Goal: Task Accomplishment & Management: Manage account settings

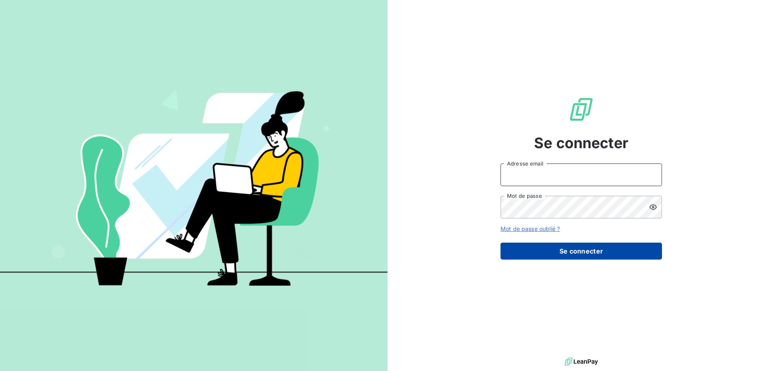
type input "[PERSON_NAME][EMAIL_ADDRESS][DOMAIN_NAME]"
click at [592, 249] on button "Se connecter" at bounding box center [581, 251] width 161 height 17
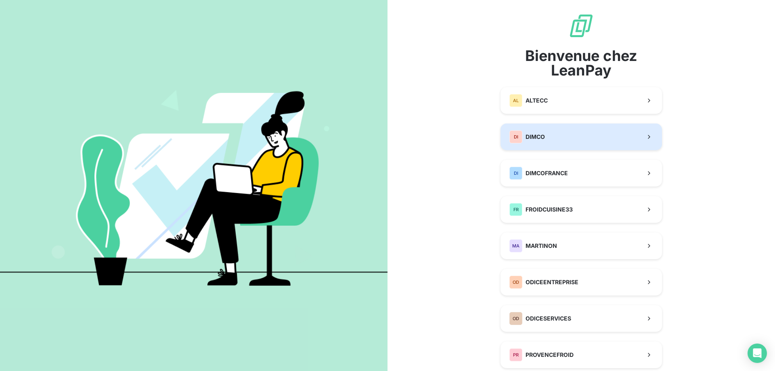
click at [539, 132] on div "DI DIMCO" at bounding box center [527, 136] width 36 height 13
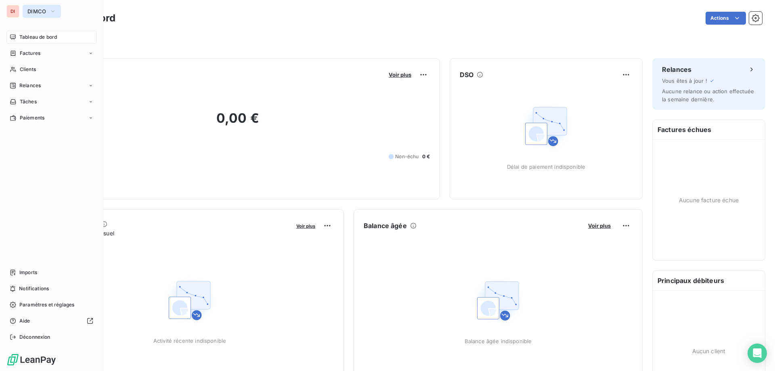
click at [44, 10] on span "DIMCO" at bounding box center [36, 11] width 19 height 6
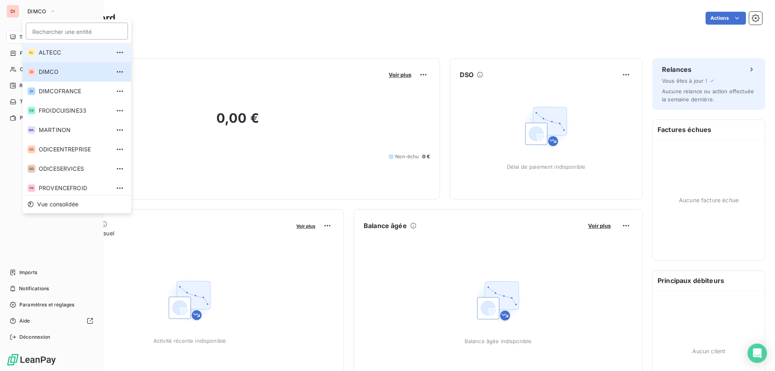
click at [42, 52] on span "ALTECC" at bounding box center [74, 52] width 71 height 8
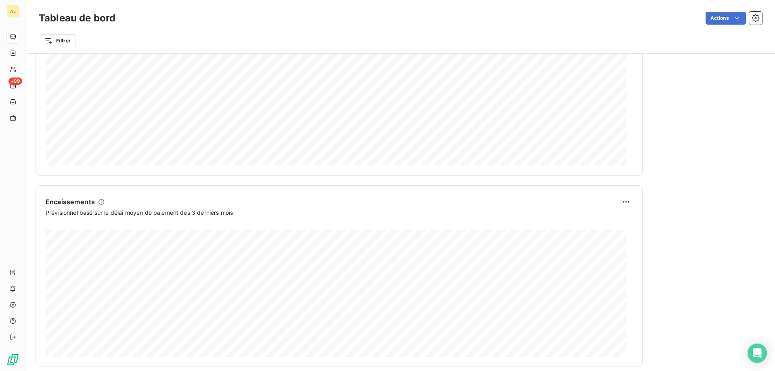
scroll to position [416, 0]
click at [620, 192] on html "AL +99 Tableau de bord Actions Filtrer Encours client Voir plus 683 061,72 € 0 …" at bounding box center [387, 185] width 775 height 371
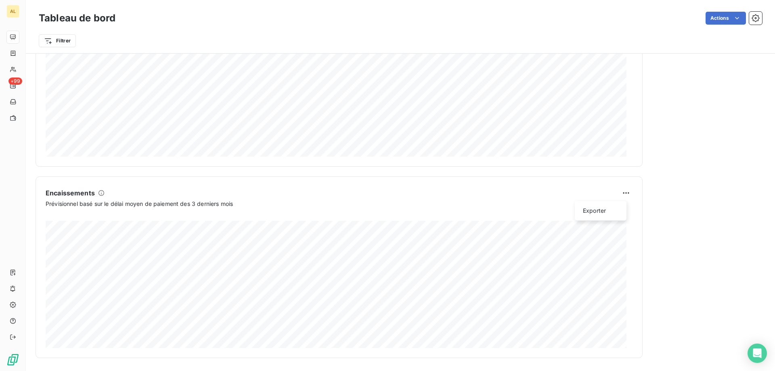
click at [180, 227] on html "AL +99 Tableau de bord Actions Filtrer Encours client Voir plus 683 061,72 € 0 …" at bounding box center [387, 185] width 775 height 371
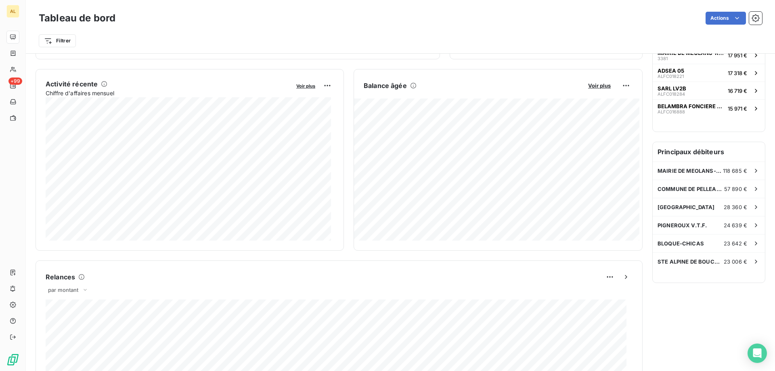
scroll to position [93, 0]
